Goal: Transaction & Acquisition: Download file/media

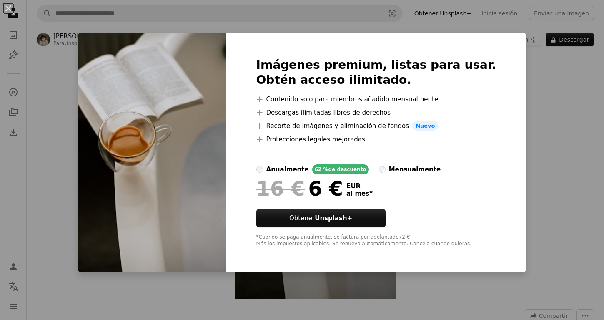
click at [570, 136] on div "An X shape Imágenes premium, listas para usar. Obtén acceso ilimitado. A plus s…" at bounding box center [302, 160] width 604 height 320
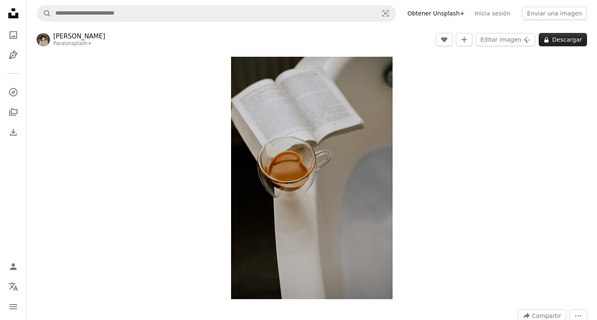
click at [571, 35] on button "A lock Descargar" at bounding box center [563, 39] width 48 height 13
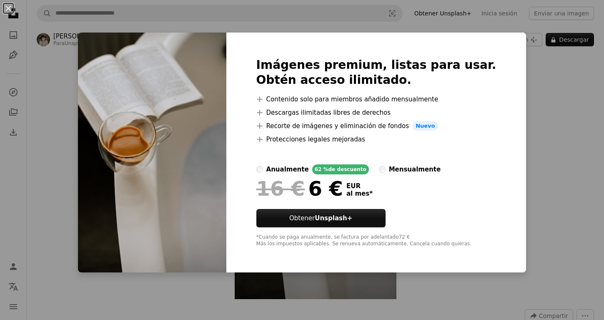
click at [550, 98] on div "An X shape Imágenes premium, listas para usar. Obtén acceso ilimitado. A plus s…" at bounding box center [302, 160] width 604 height 320
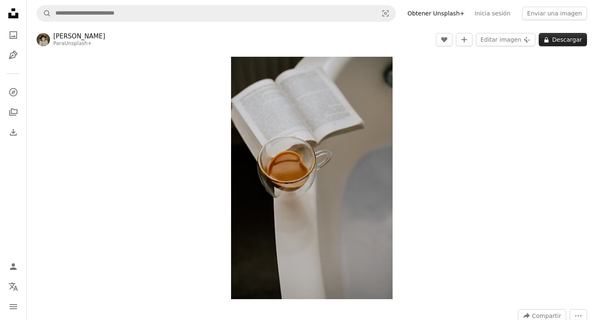
click at [557, 45] on button "A lock Descargar" at bounding box center [563, 39] width 48 height 13
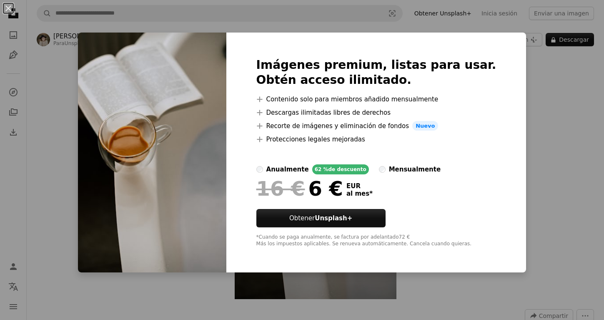
click at [556, 84] on div "An X shape Imágenes premium, listas para usar. Obtén acceso ilimitado. A plus s…" at bounding box center [302, 160] width 604 height 320
